Goal: Task Accomplishment & Management: Manage account settings

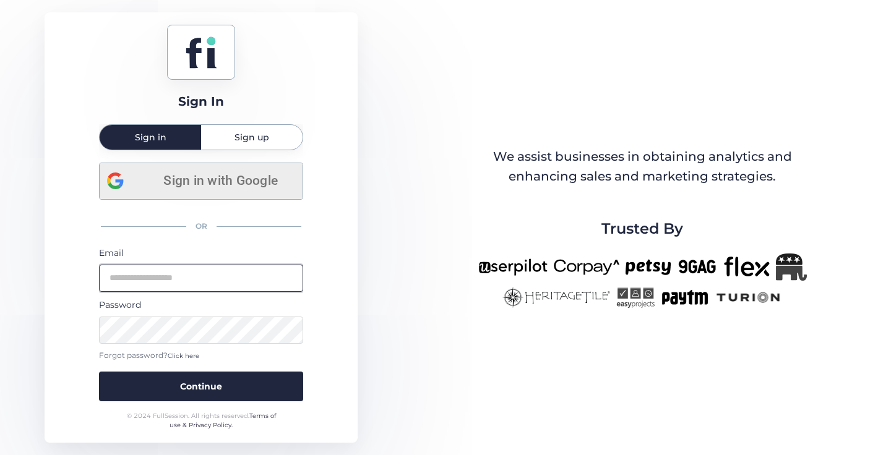
type input "**********"
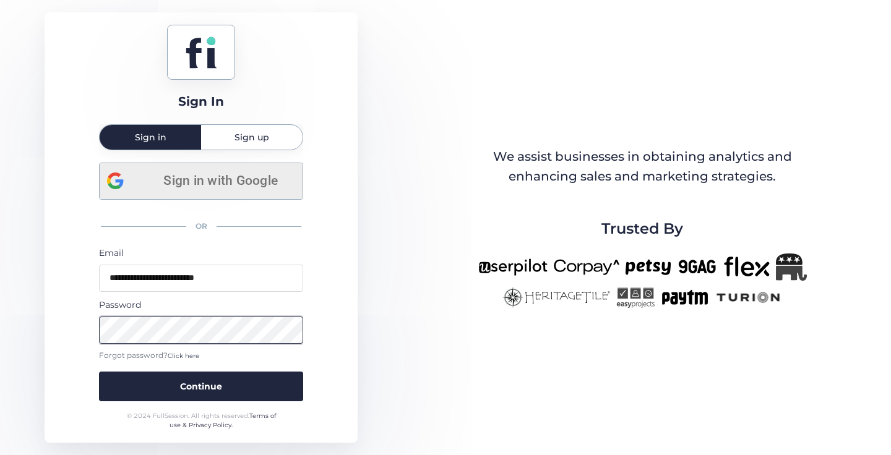
click at [221, 387] on button "Continue" at bounding box center [201, 387] width 204 height 30
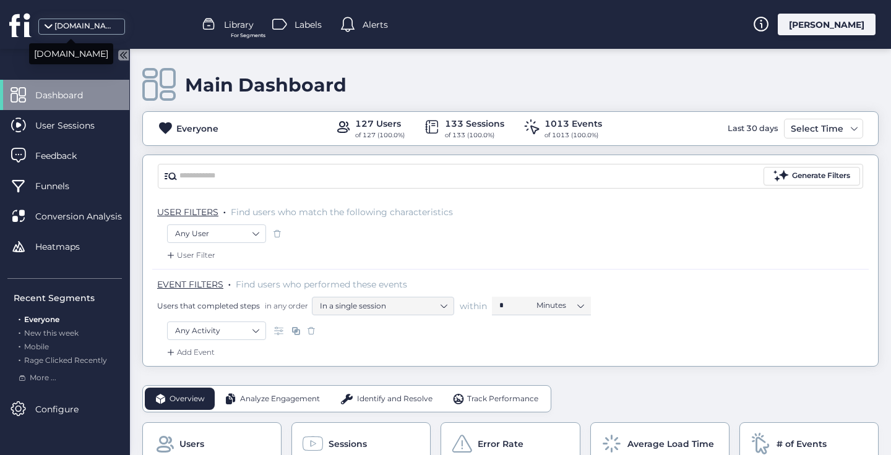
click at [82, 27] on div "[DOMAIN_NAME]" at bounding box center [85, 26] width 62 height 12
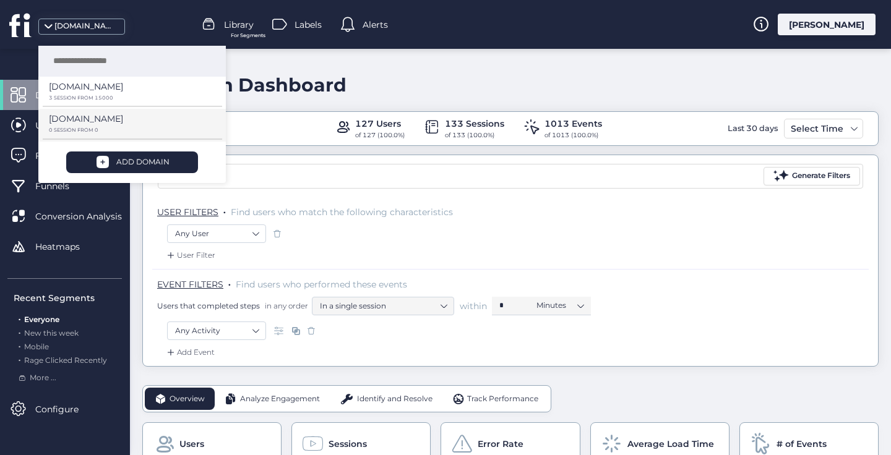
click at [88, 101] on p "0 SESSION FROM 0" at bounding box center [128, 98] width 158 height 6
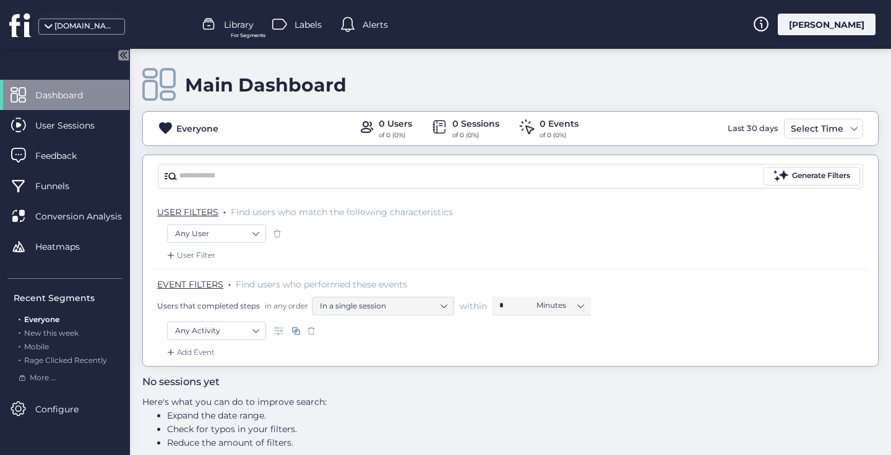
scroll to position [14, 0]
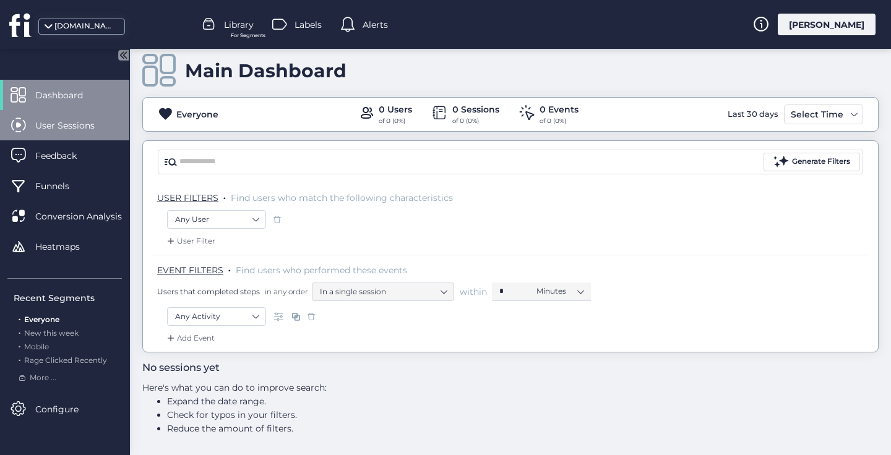
click at [76, 127] on span "User Sessions" at bounding box center [74, 126] width 78 height 14
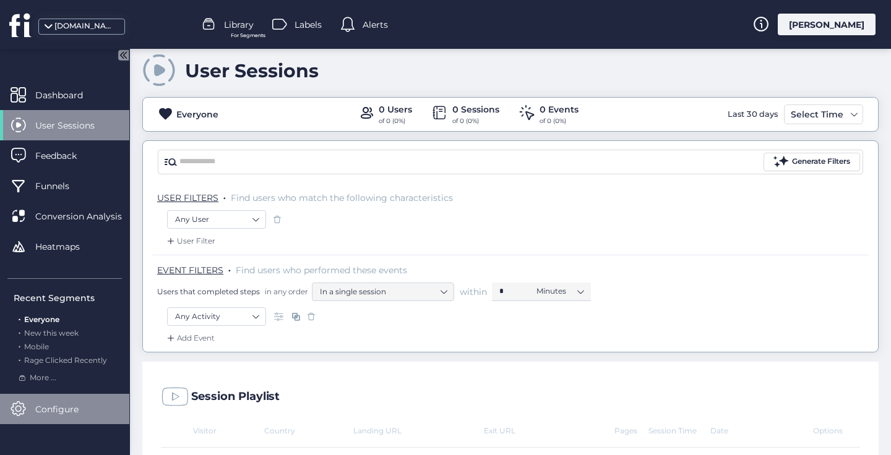
click at [62, 403] on span "Configure" at bounding box center [66, 410] width 62 height 14
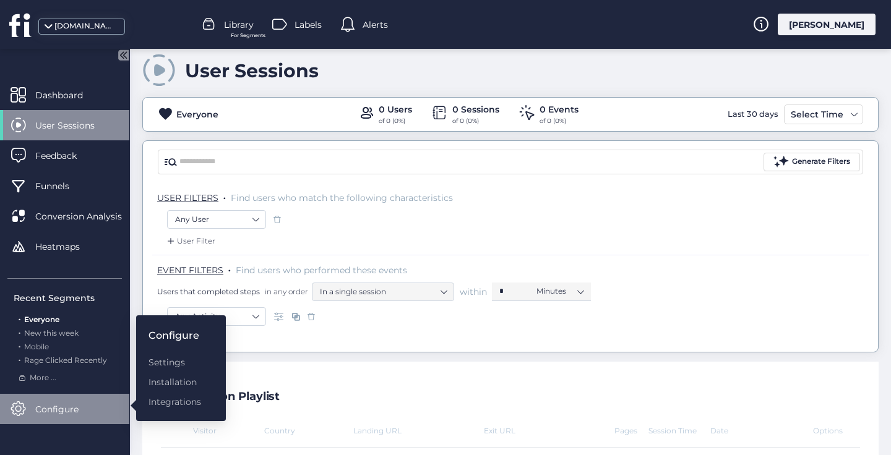
click at [405, 383] on div "Session Playlist" at bounding box center [510, 394] width 736 height 64
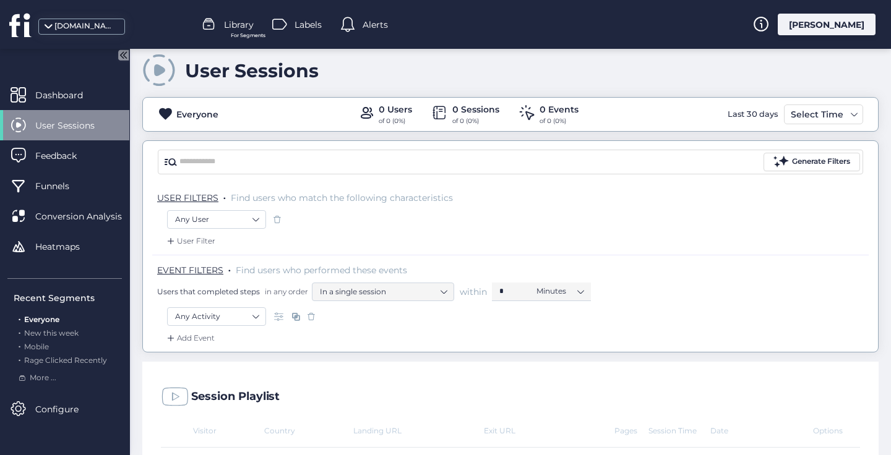
scroll to position [177, 0]
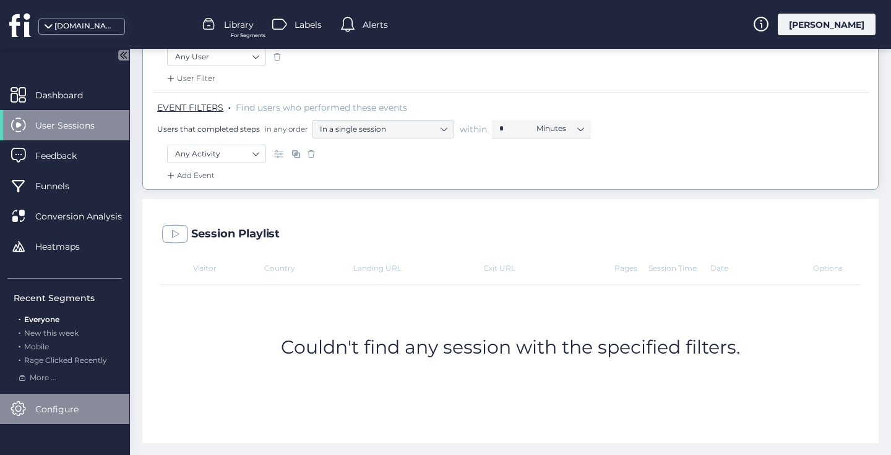
click at [57, 404] on span "Configure" at bounding box center [66, 410] width 62 height 14
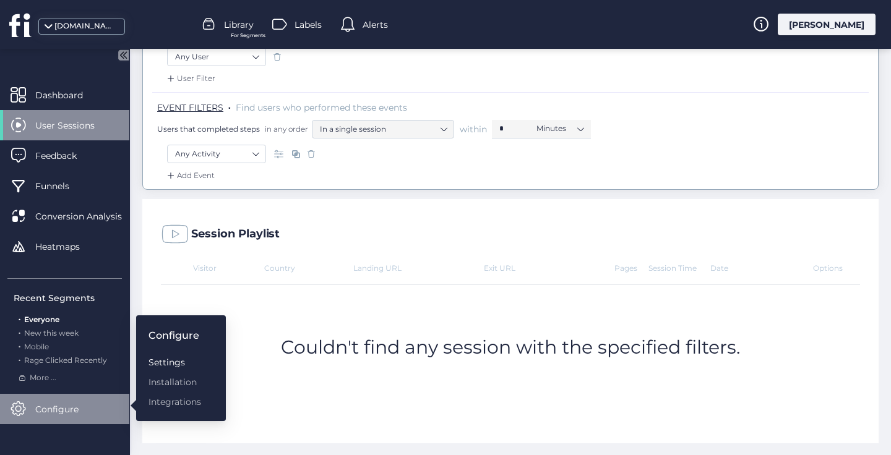
click at [173, 368] on div "Settings" at bounding box center [174, 363] width 53 height 14
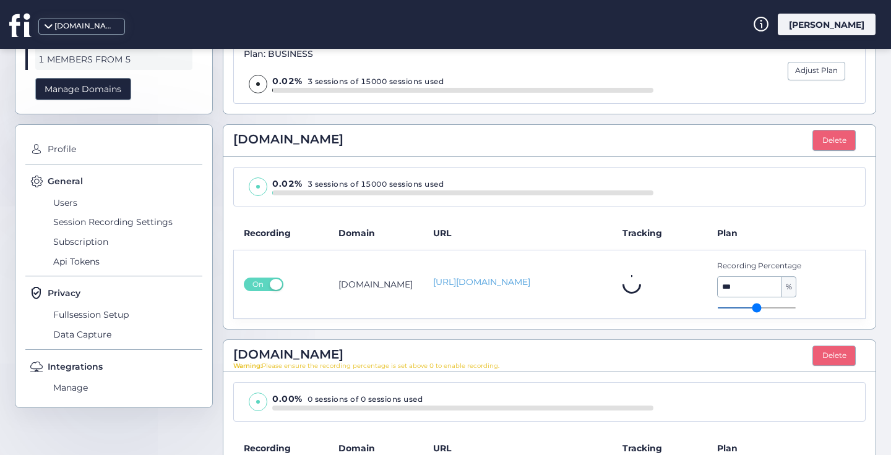
scroll to position [192, 0]
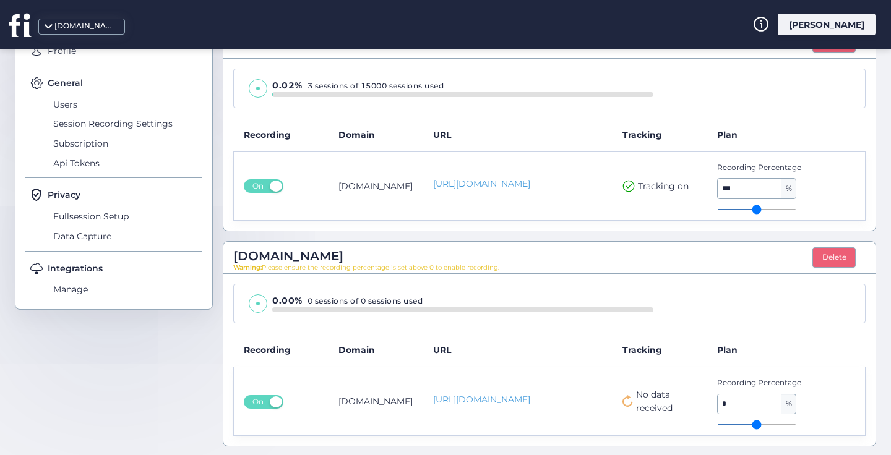
type input "*"
drag, startPoint x: 721, startPoint y: 423, endPoint x: 748, endPoint y: 427, distance: 27.6
click at [748, 426] on input "range" at bounding box center [756, 424] width 79 height 1
click at [758, 409] on input "*" at bounding box center [750, 405] width 64 height 20
type input "*"
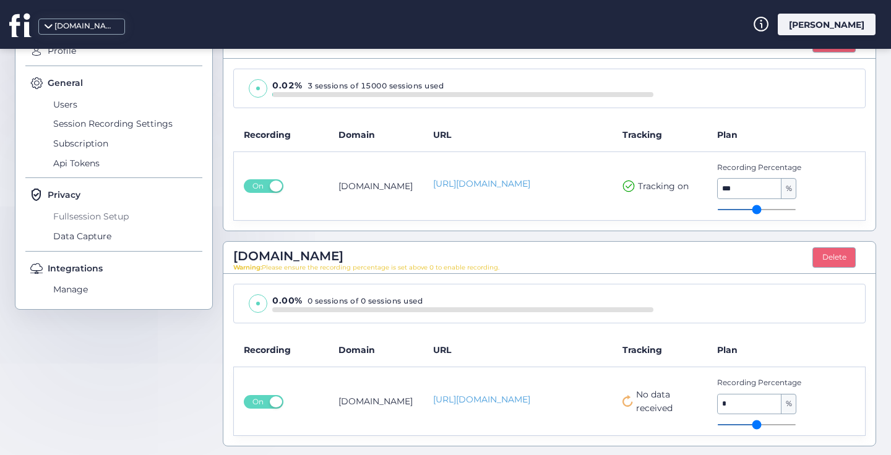
click at [130, 213] on span "Fullsession Setup" at bounding box center [126, 217] width 152 height 20
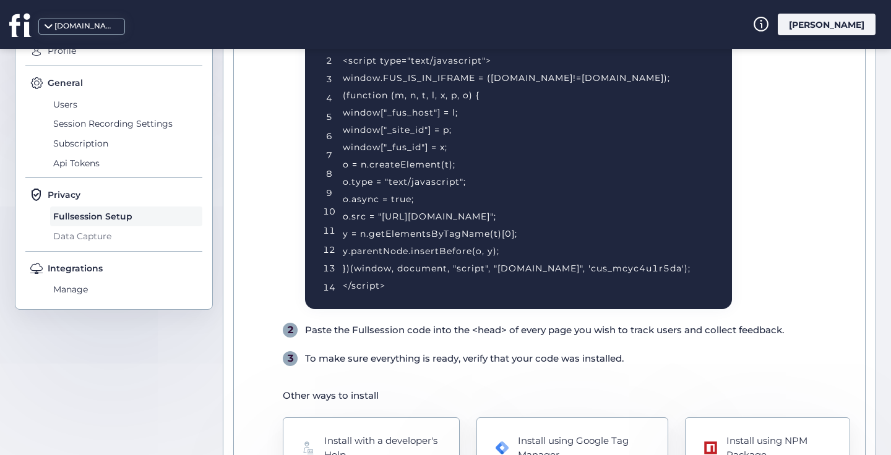
click at [114, 243] on span "Data Capture" at bounding box center [126, 236] width 152 height 20
